Goal: Information Seeking & Learning: Learn about a topic

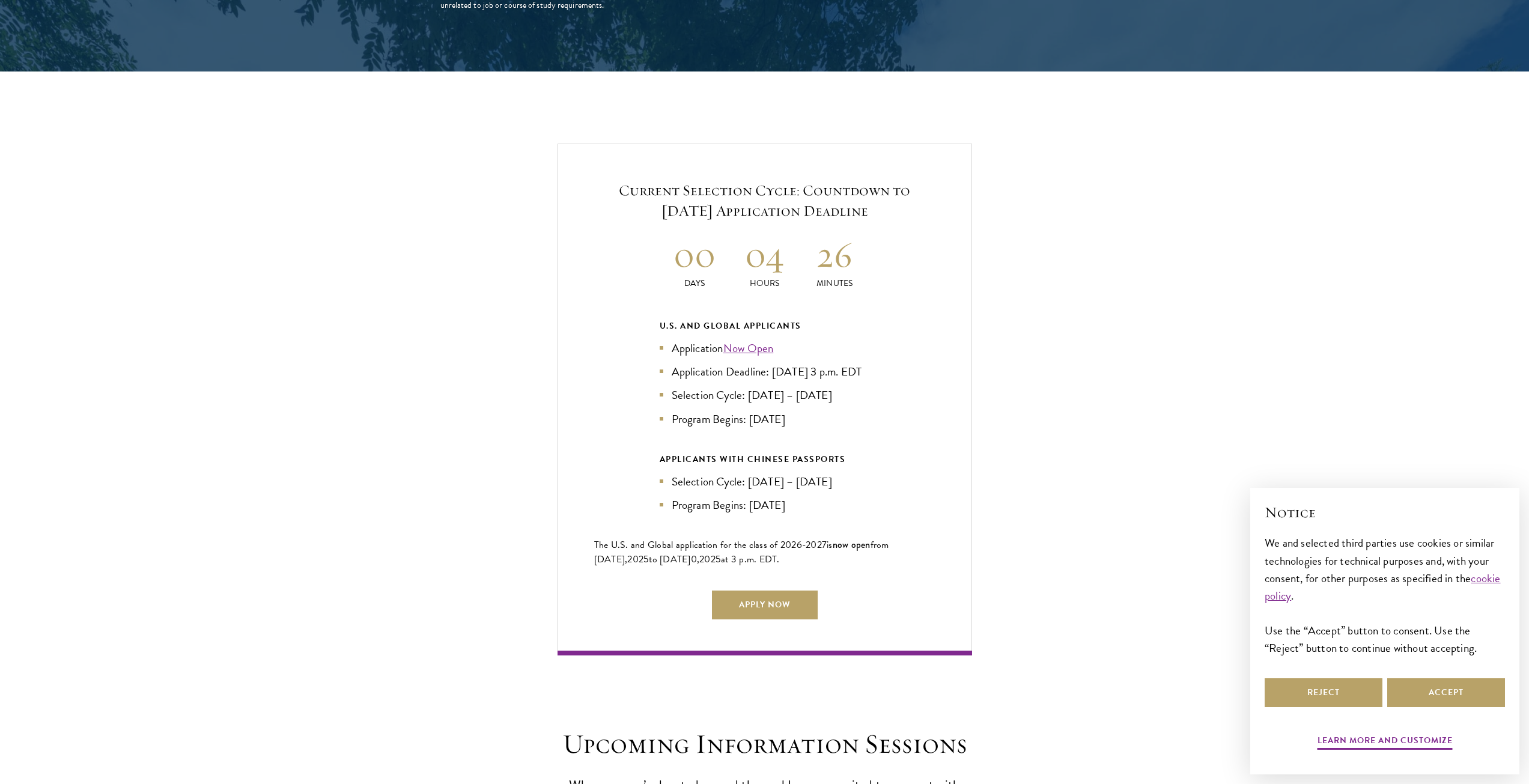
click at [833, 236] on h2 "26" at bounding box center [835, 254] width 71 height 45
click at [782, 247] on h2 "04" at bounding box center [765, 254] width 71 height 45
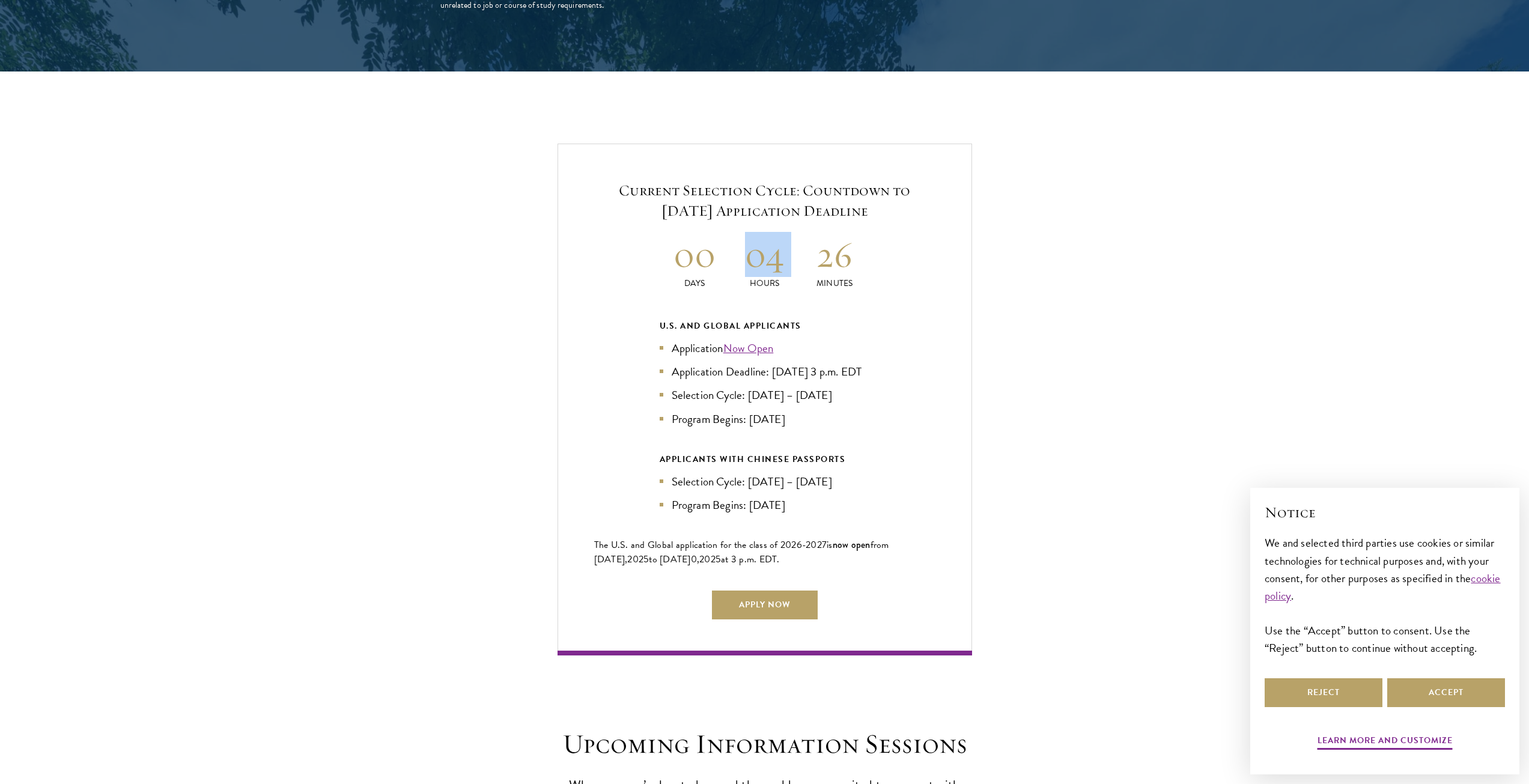
click at [782, 247] on h2 "04" at bounding box center [765, 254] width 71 height 45
click at [777, 318] on div "U.S. and Global Applicants" at bounding box center [765, 325] width 210 height 15
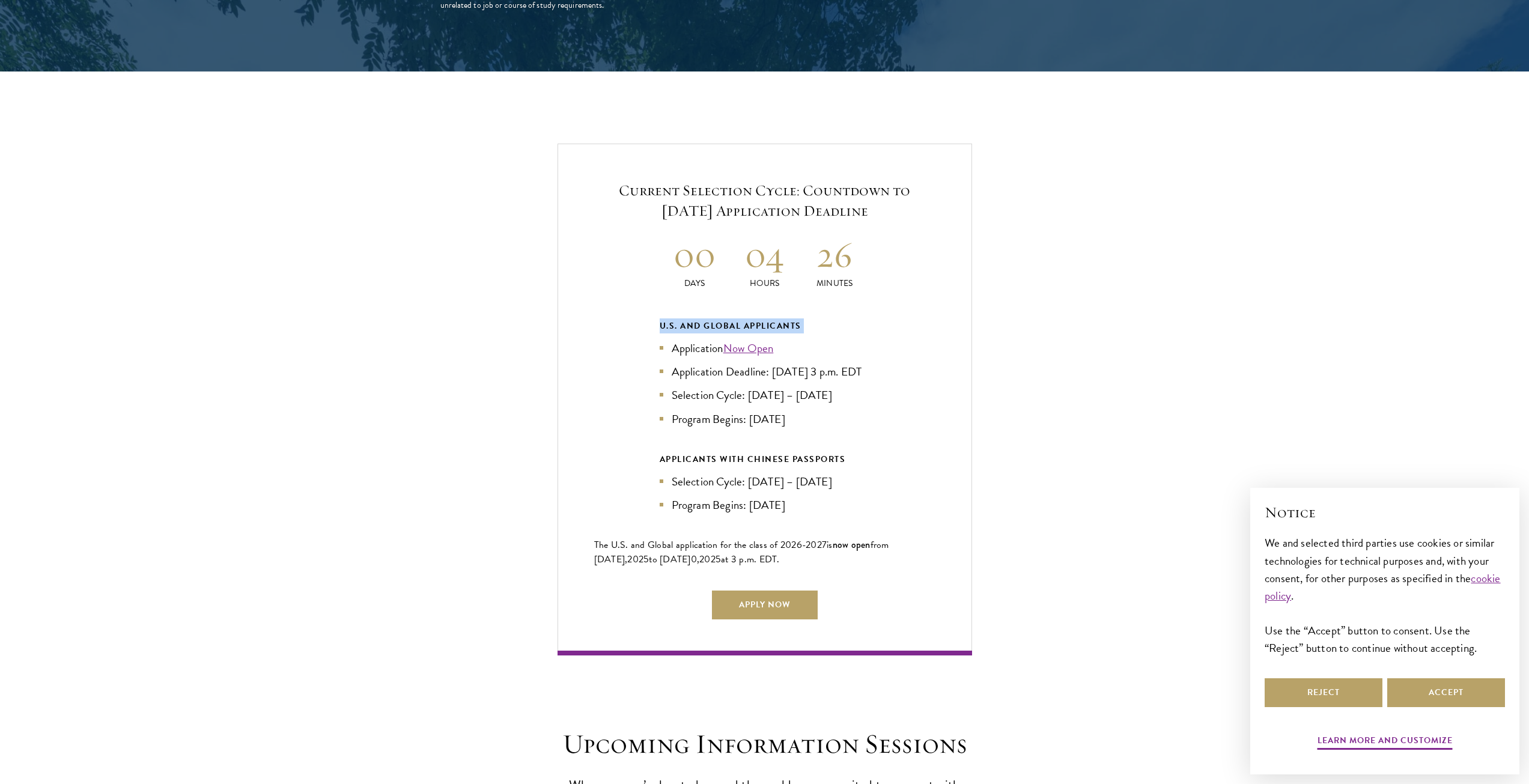
click at [777, 318] on div "U.S. and Global Applicants" at bounding box center [765, 325] width 210 height 15
